Goal: Check status: Check status

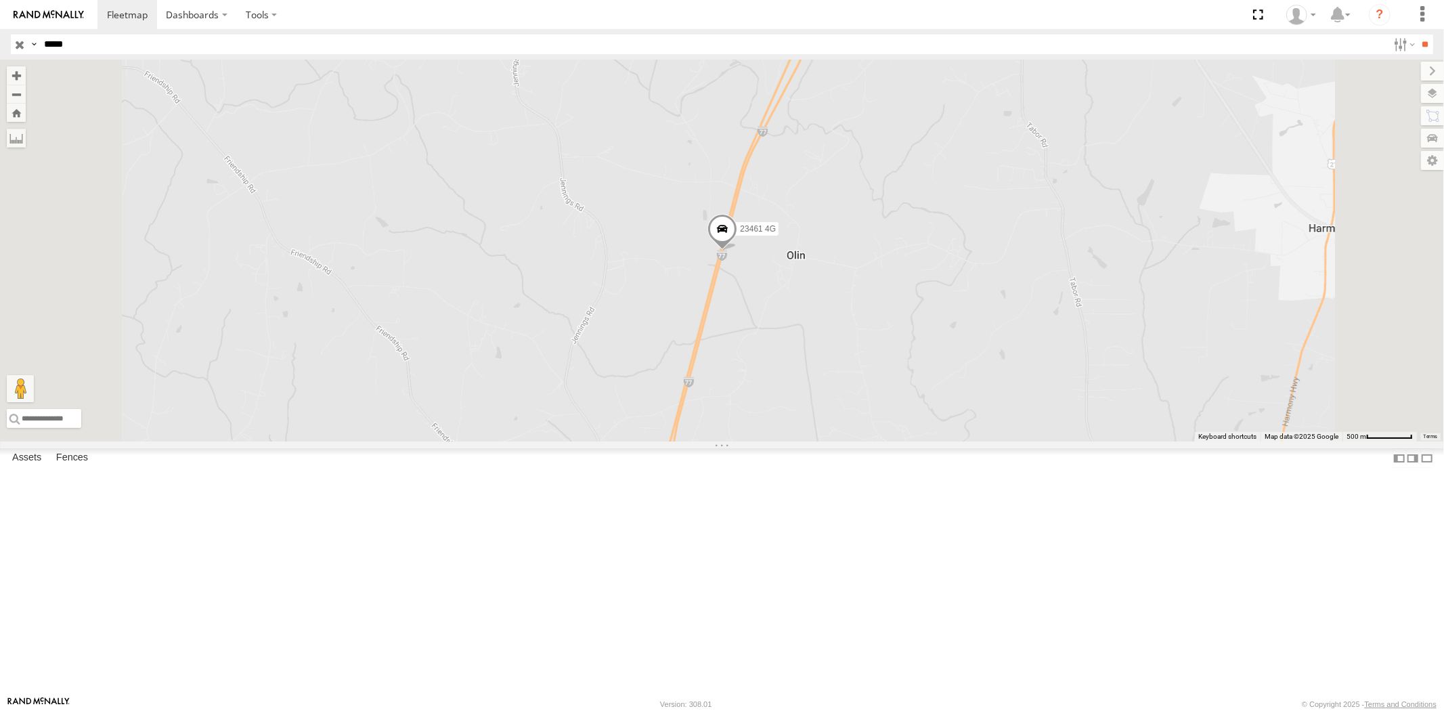
click at [22, 45] on input "button" at bounding box center [20, 45] width 18 height 20
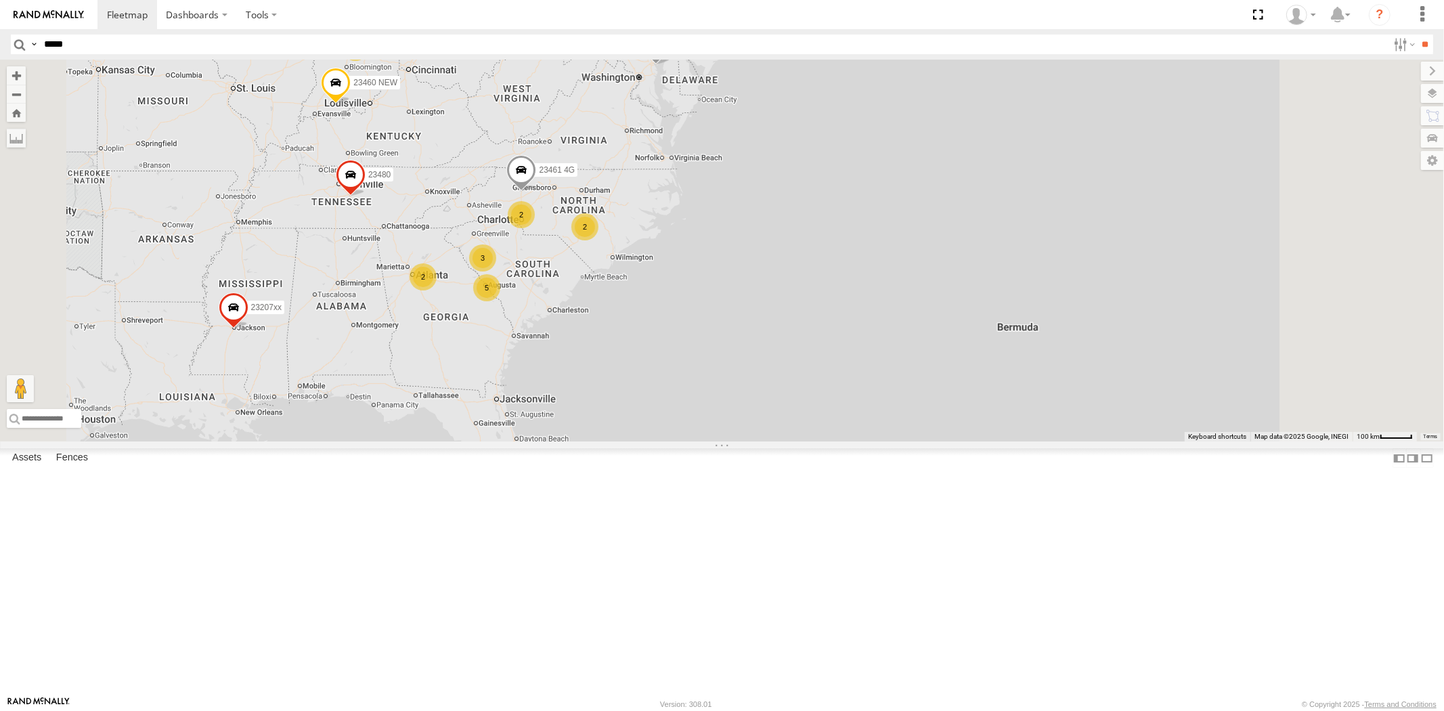
drag, startPoint x: 705, startPoint y: 380, endPoint x: 708, endPoint y: 355, distance: 25.9
click at [711, 353] on div "23461 4G 4 5 23207 NEW 2 23207xx 2 2 3 2 23480 23460 NEW 23335 4G/Active" at bounding box center [722, 251] width 1444 height 382
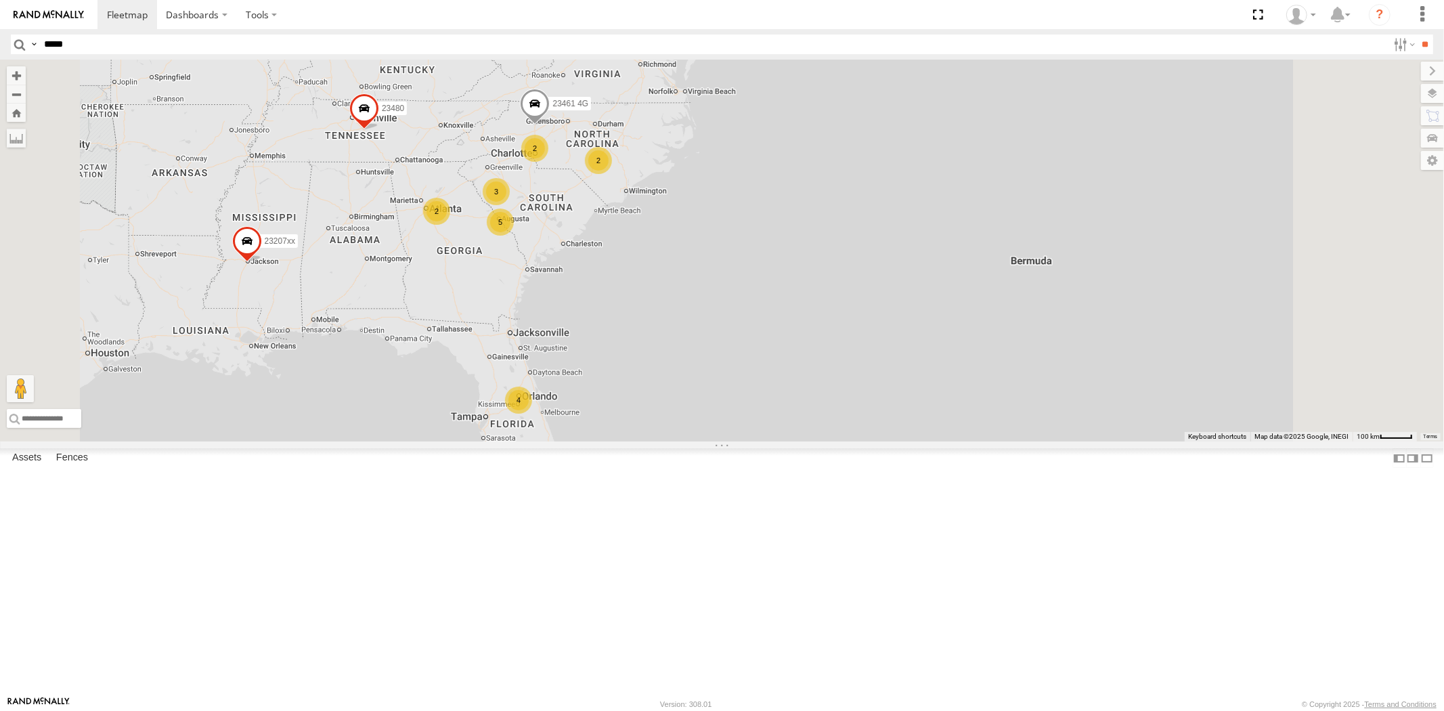
drag, startPoint x: 673, startPoint y: 448, endPoint x: 667, endPoint y: 391, distance: 57.2
click at [668, 393] on div "23461 4G 4 5 23207 NEW 2 23207xx 2 2 3 2 23480 23460 NEW 23335 4G/Active" at bounding box center [722, 251] width 1444 height 382
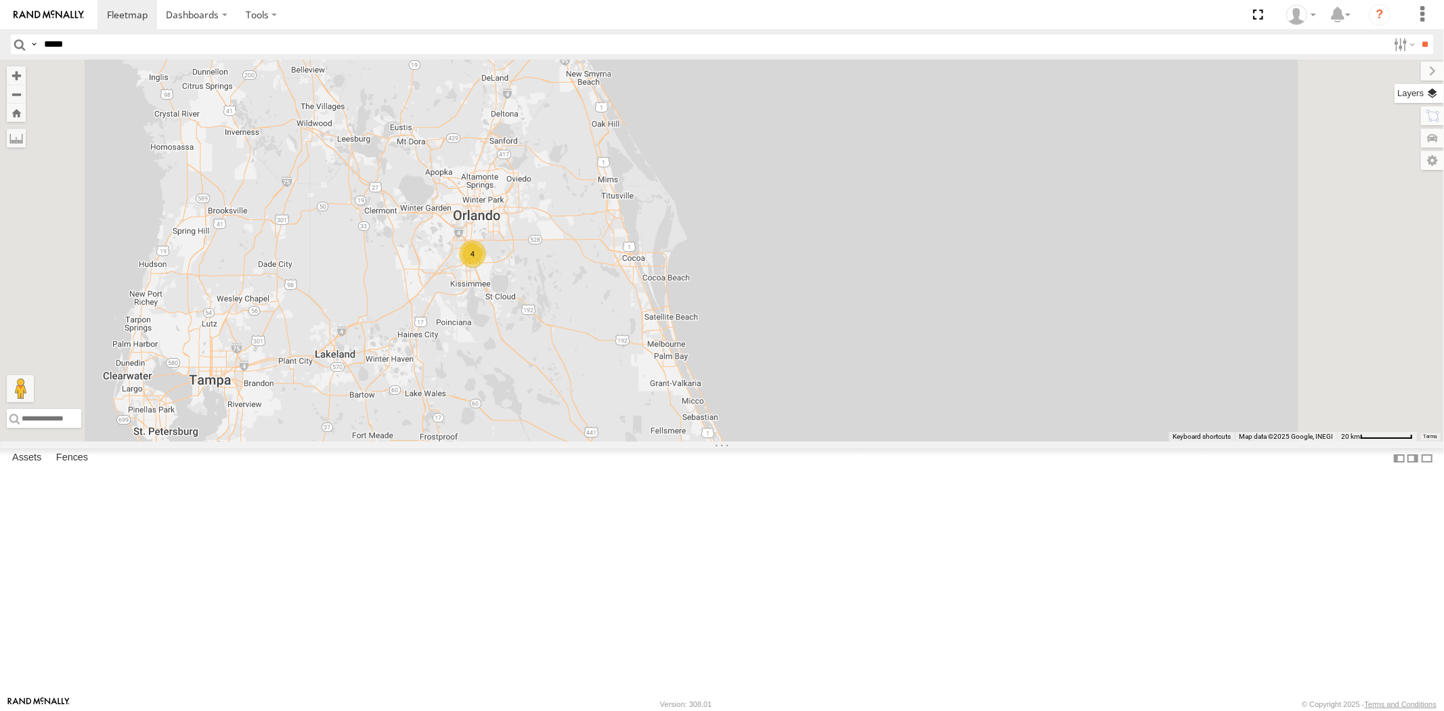
click at [1299, 100] on label at bounding box center [1418, 93] width 49 height 19
click at [0, 0] on span "Basemaps" at bounding box center [0, 0] width 0 height 0
click at [0, 0] on span "Satellite + Roadmap" at bounding box center [0, 0] width 0 height 0
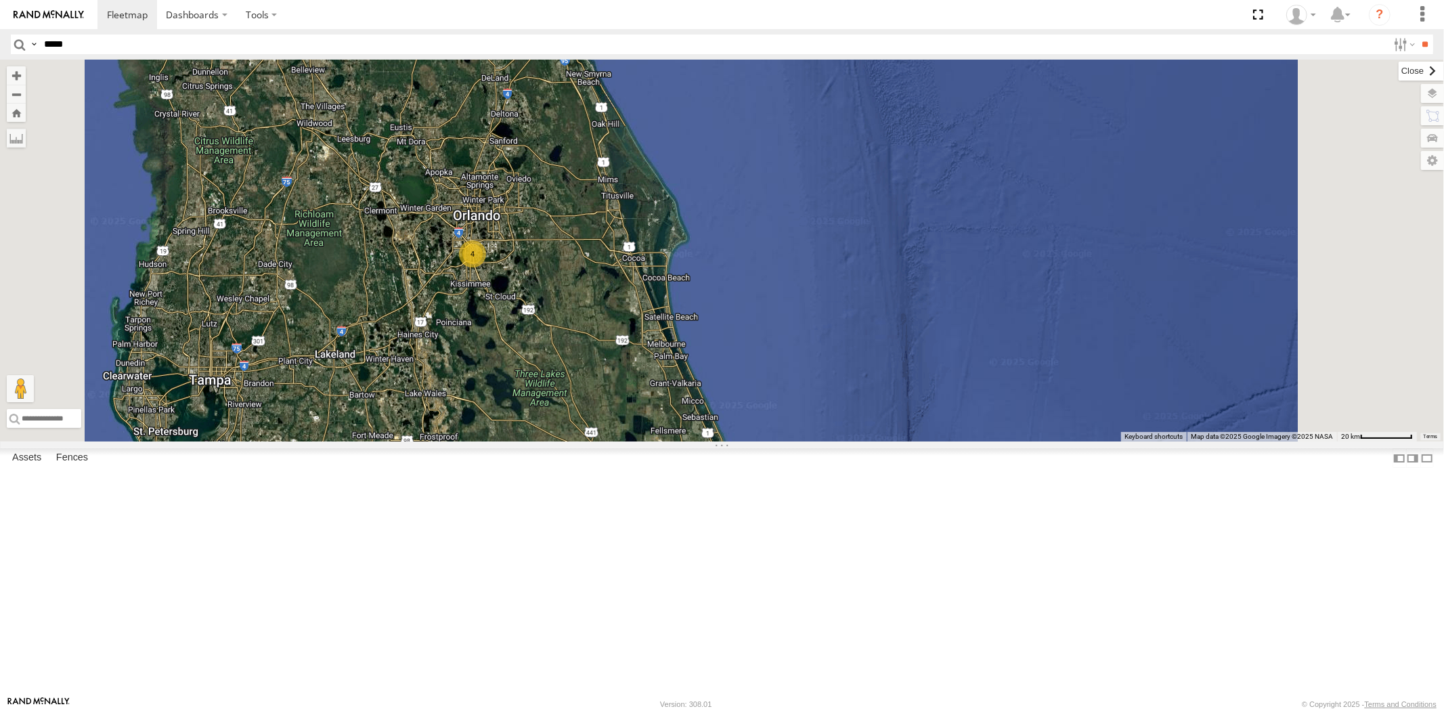
click at [1299, 65] on label at bounding box center [1421, 71] width 45 height 19
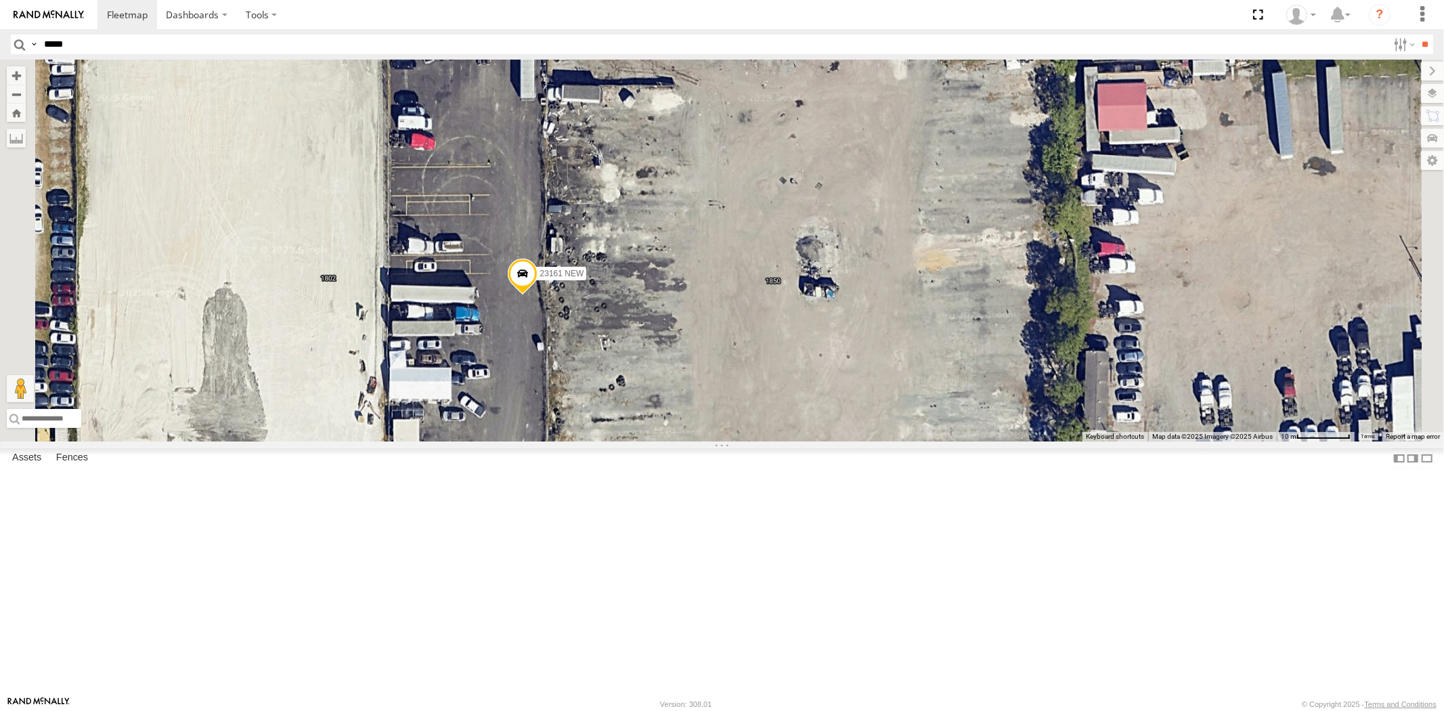
click at [142, 51] on input "*****" at bounding box center [713, 45] width 1349 height 20
paste input "*****"
type input "*****"
click at [1299, 35] on input "**" at bounding box center [1426, 45] width 16 height 20
click at [0, 0] on span at bounding box center [0, 0] width 0 height 0
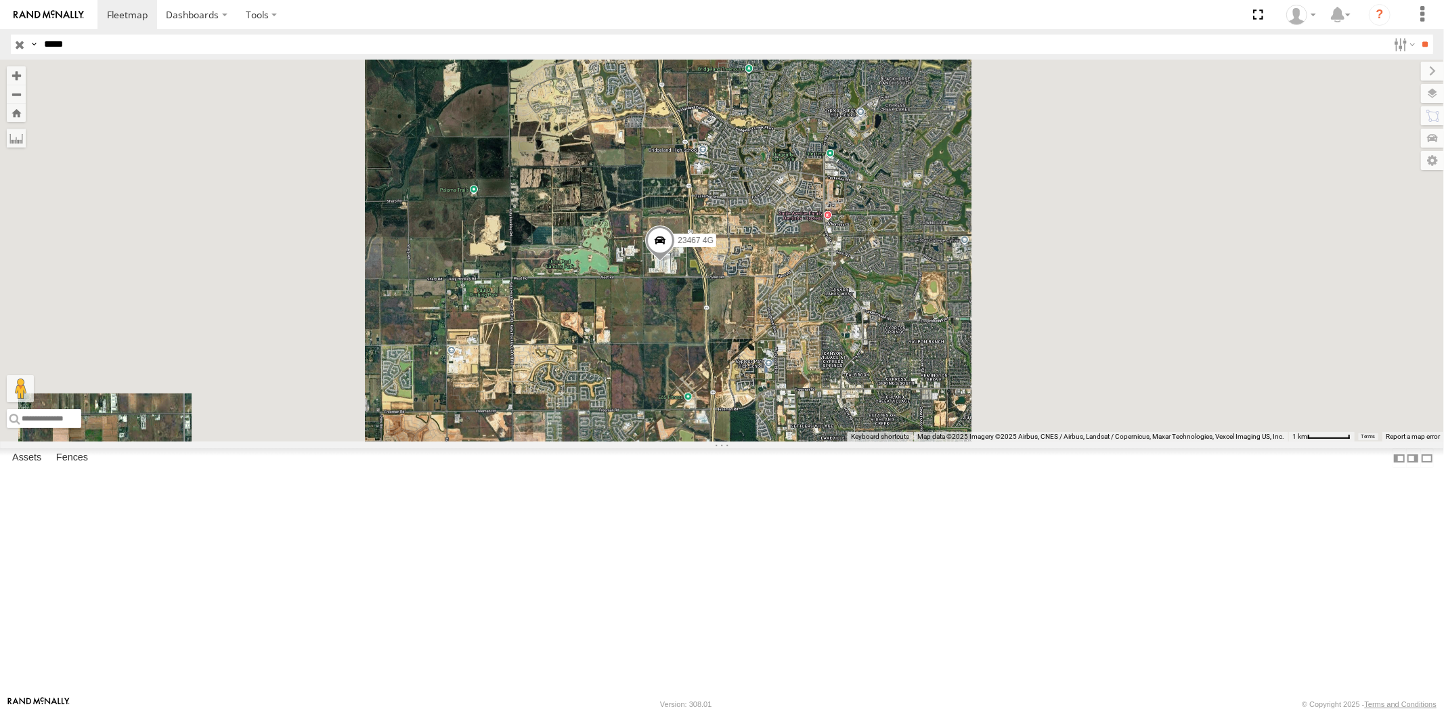
click at [28, 43] on label at bounding box center [33, 45] width 11 height 20
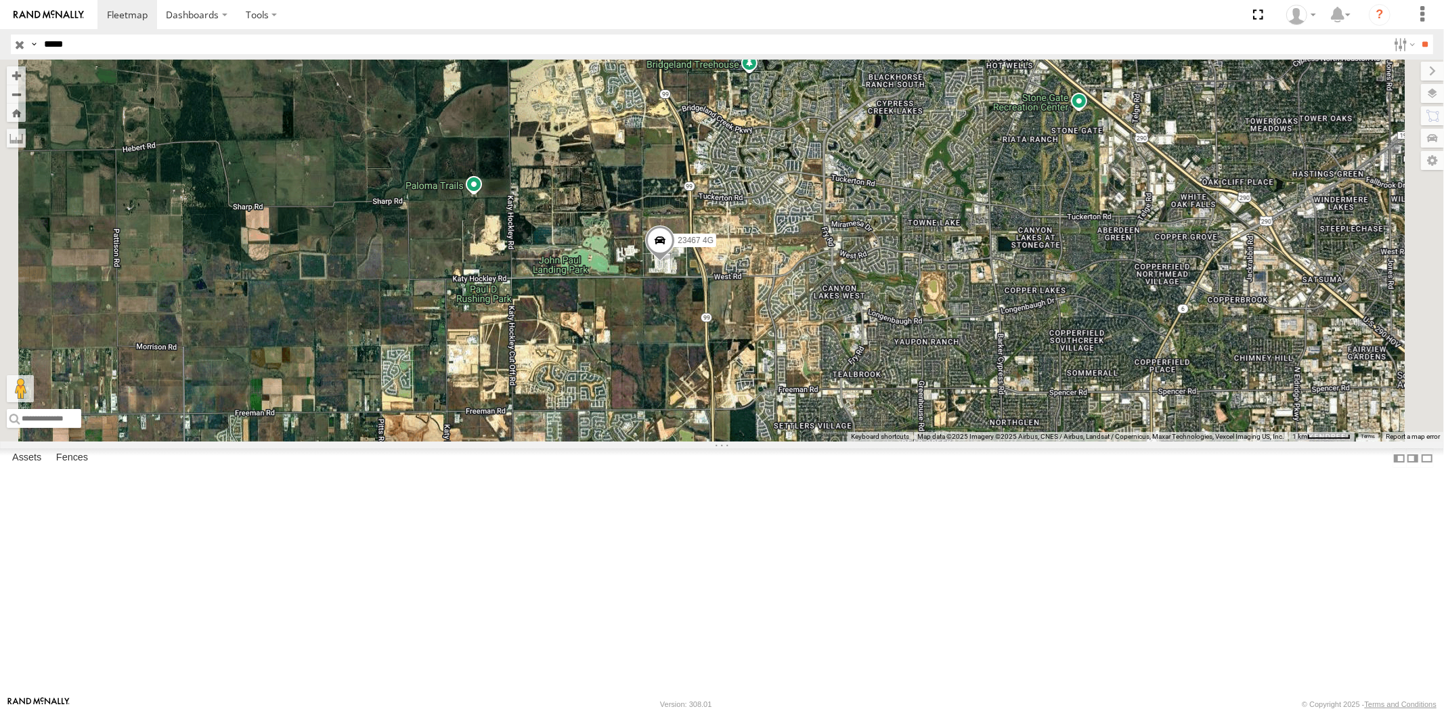
click at [19, 43] on input "button" at bounding box center [20, 45] width 18 height 20
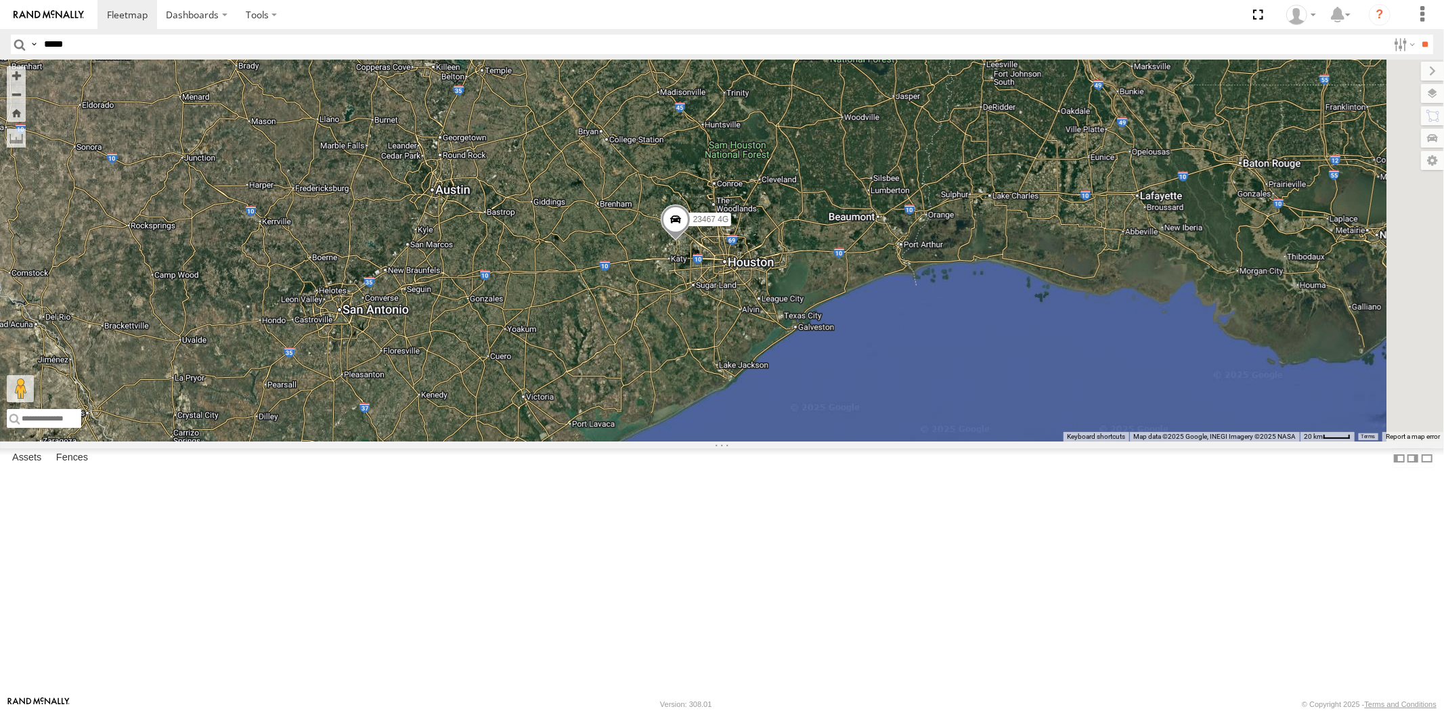
drag, startPoint x: 869, startPoint y: 410, endPoint x: 882, endPoint y: 376, distance: 35.8
click at [881, 373] on div "23467 4G" at bounding box center [722, 251] width 1444 height 382
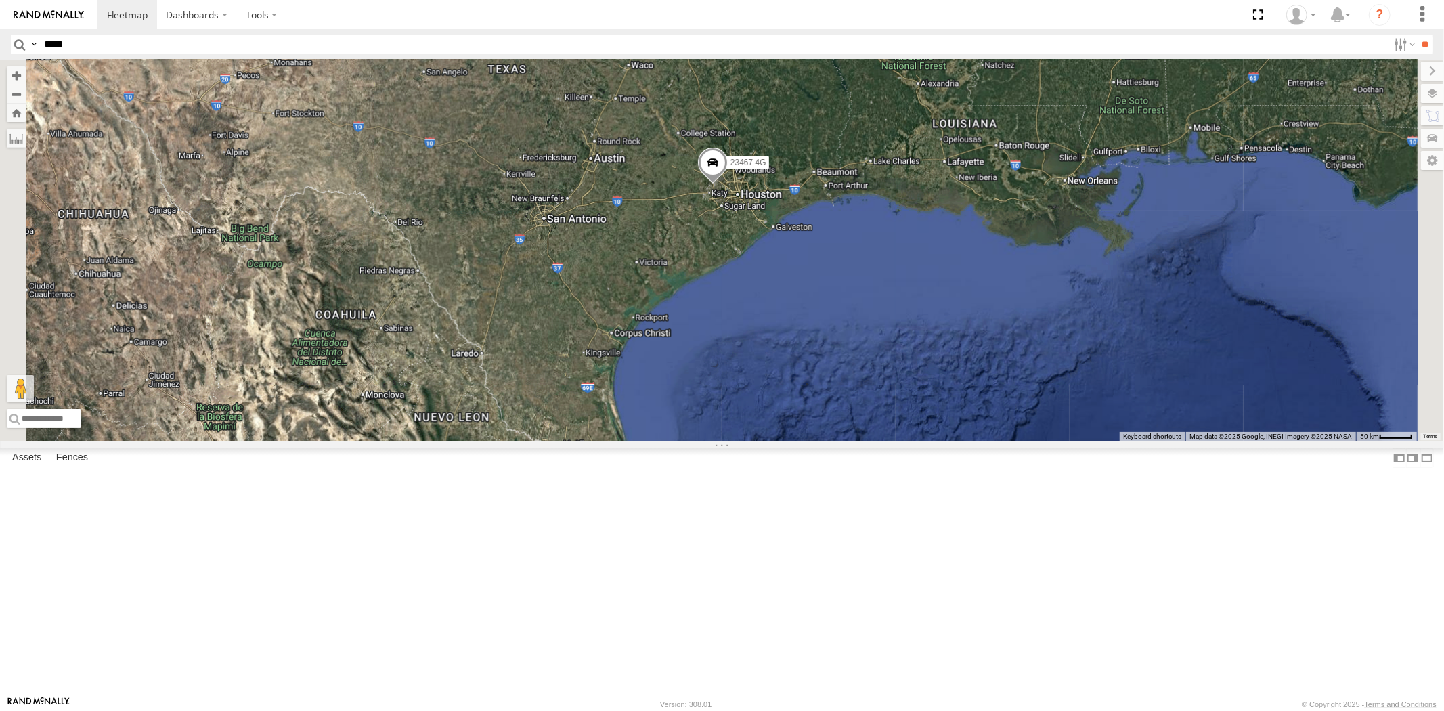
click at [881, 332] on div "23467 4G" at bounding box center [722, 251] width 1444 height 382
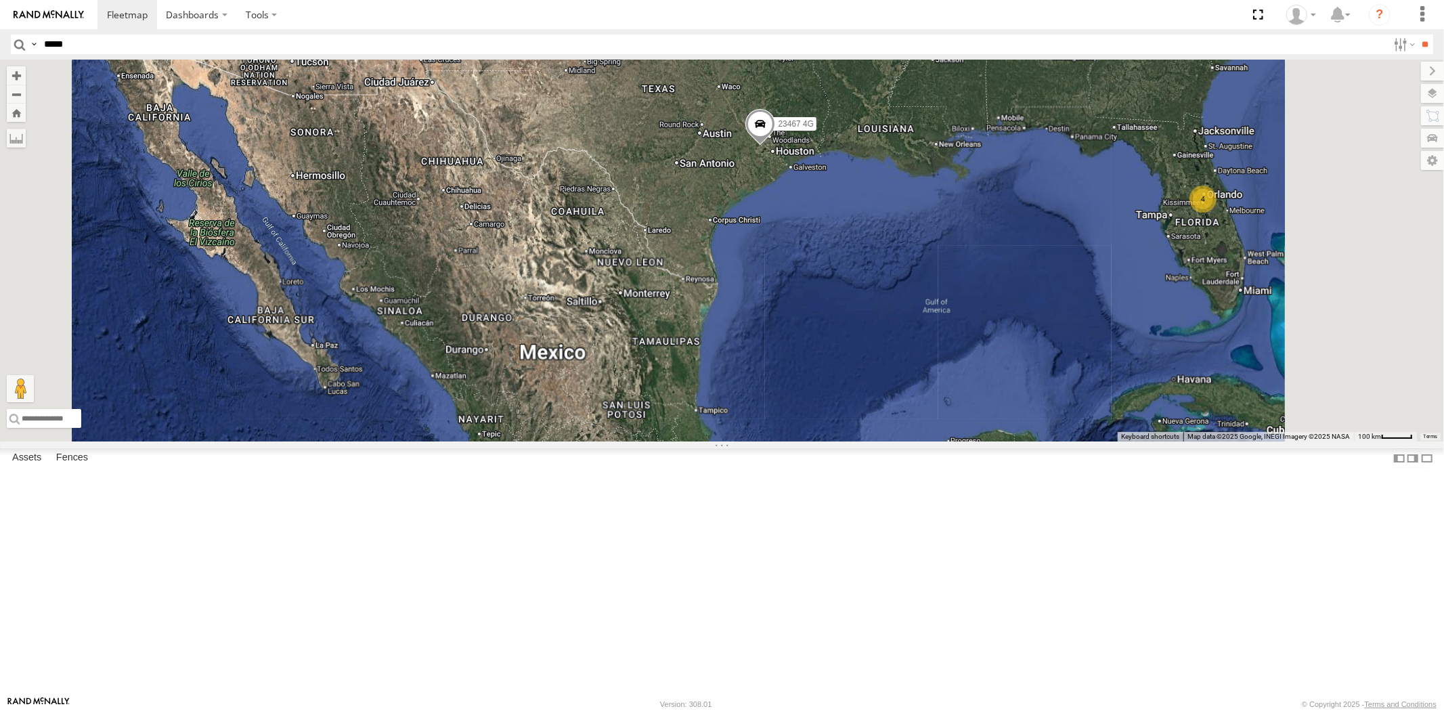
drag, startPoint x: 829, startPoint y: 333, endPoint x: 888, endPoint y: 391, distance: 82.8
click at [890, 393] on div "23467 4G 23207xx 4 5 2 3 2 3 2 2 2" at bounding box center [722, 251] width 1444 height 382
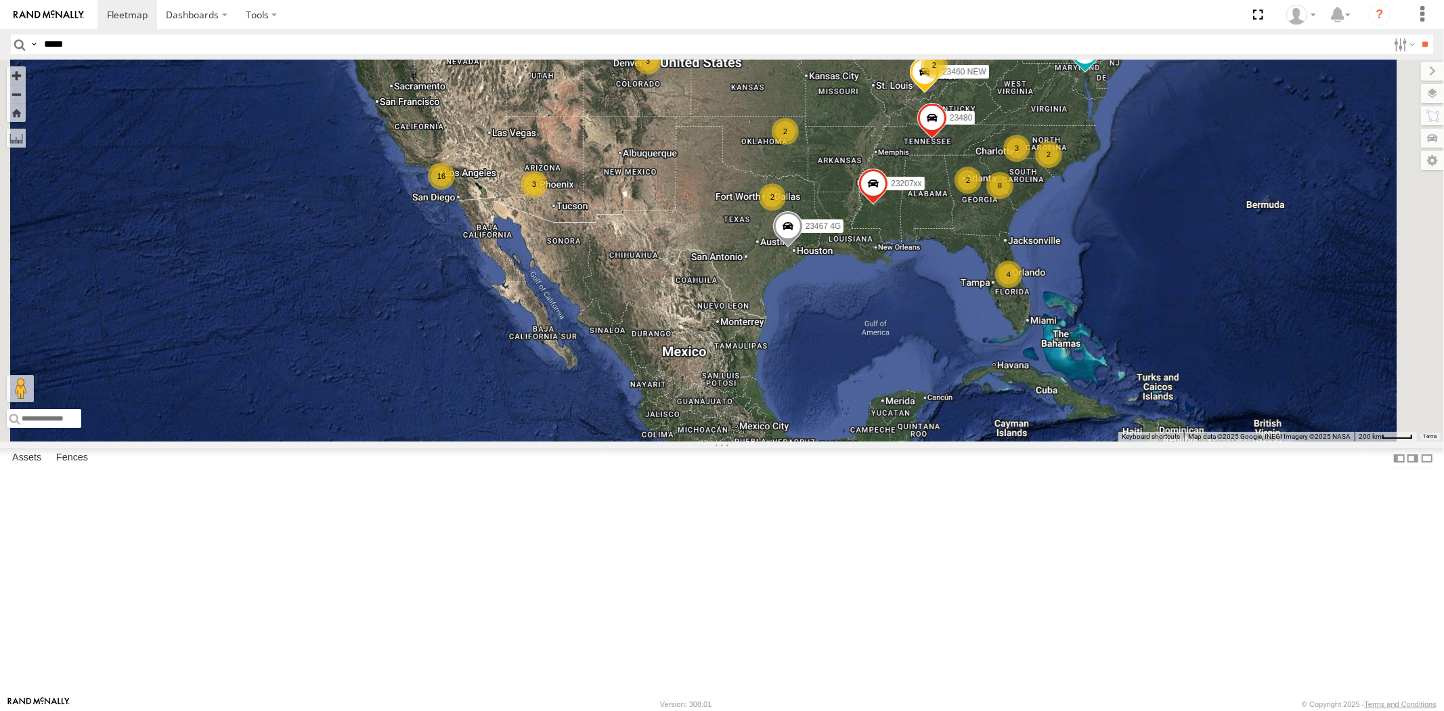
click at [870, 387] on div "23467 4G 23207xx 23480 4 8 16 3 23207 NEW 2 2 3 3 2 2 23460 23460 NEW 2 23335 4…" at bounding box center [722, 251] width 1444 height 382
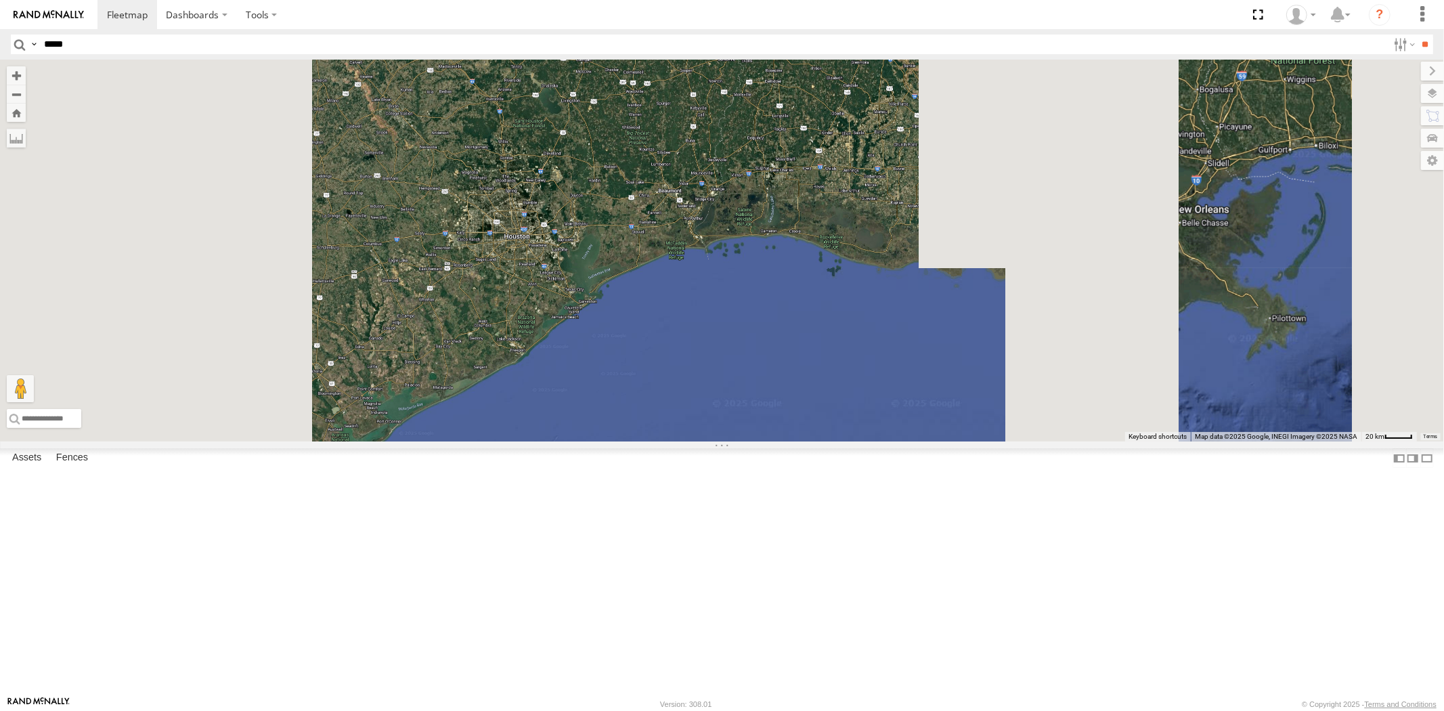
drag, startPoint x: 698, startPoint y: 357, endPoint x: 765, endPoint y: 359, distance: 67.0
click at [762, 357] on div at bounding box center [722, 251] width 1444 height 382
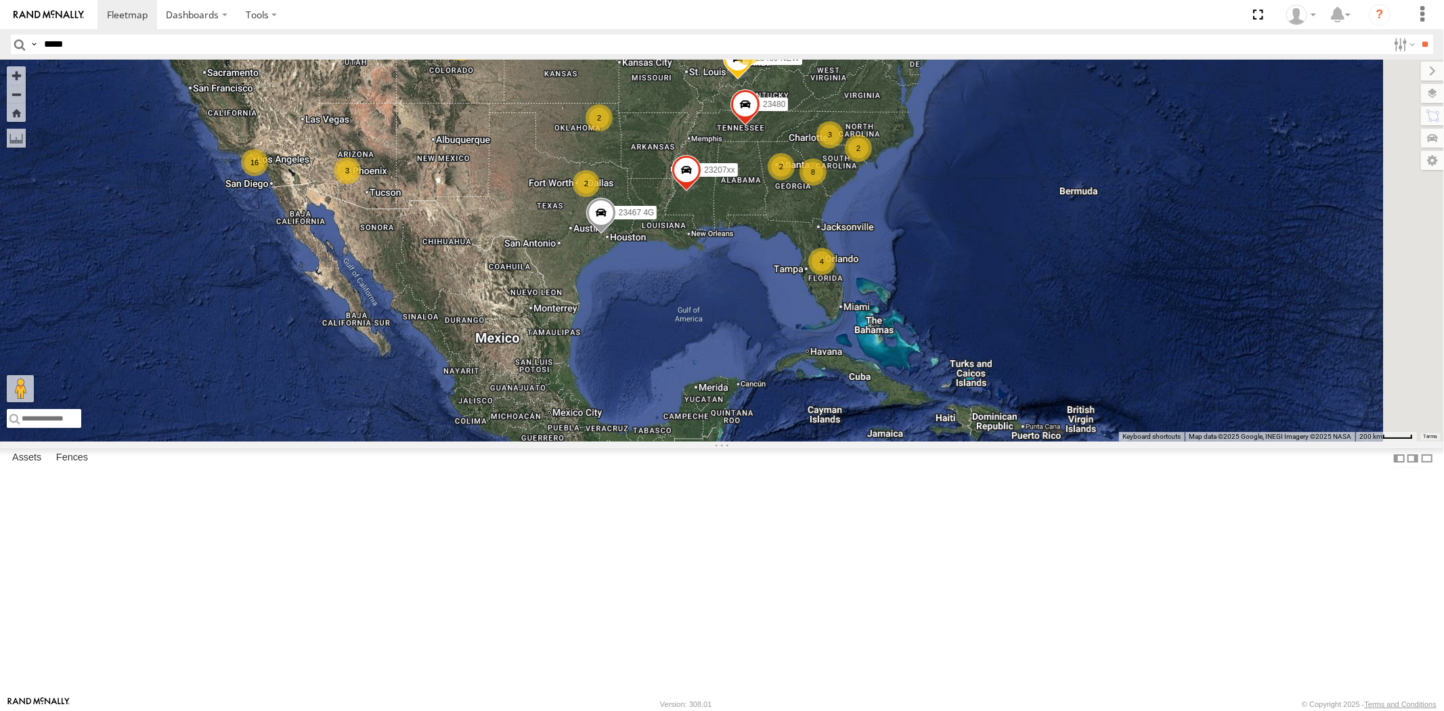
drag, startPoint x: 774, startPoint y: 341, endPoint x: 781, endPoint y: 355, distance: 15.1
click at [615, 234] on span at bounding box center [601, 216] width 30 height 37
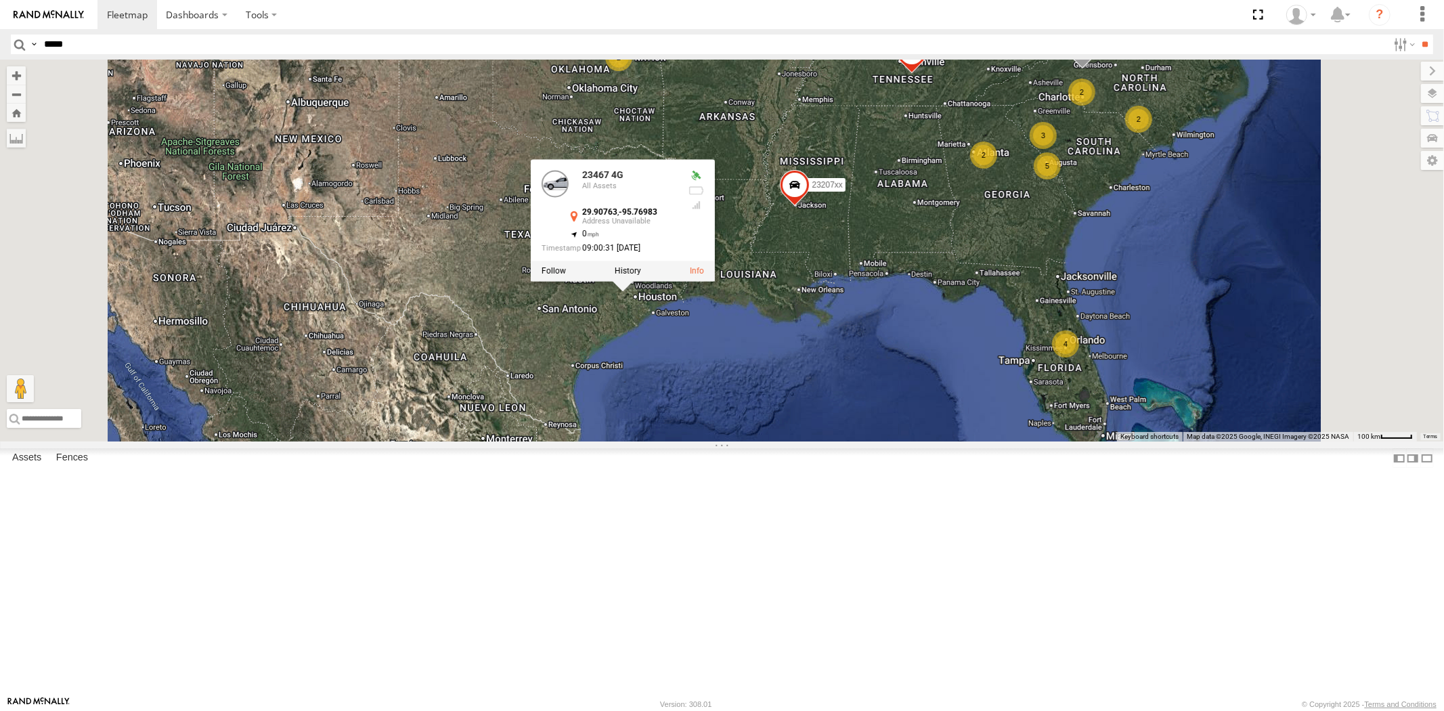
click at [782, 261] on div "23207 NEW 23207xx 23460 23480 23460 NEW 23467 4G 23335 4G/Active 23467 4G All A…" at bounding box center [722, 251] width 1444 height 382
